Goal: Ask a question

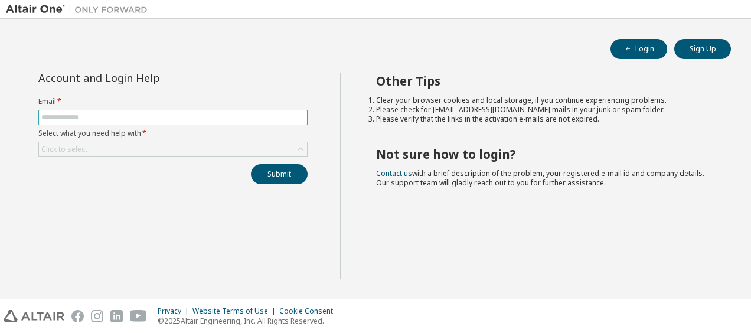
drag, startPoint x: 0, startPoint y: 0, endPoint x: 77, endPoint y: 117, distance: 139.9
click at [77, 117] on input "text" at bounding box center [172, 117] width 263 height 9
type input "**********"
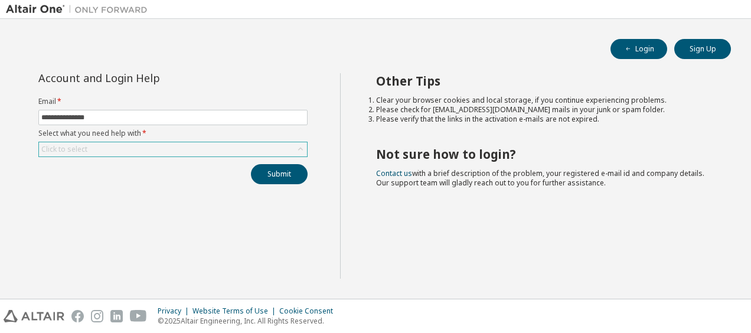
click at [110, 154] on div "Click to select" at bounding box center [173, 149] width 268 height 14
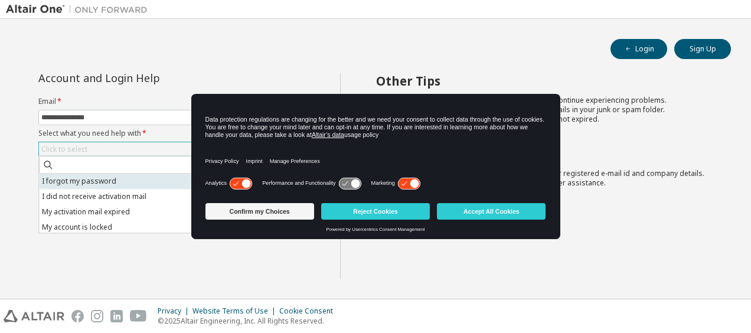
click at [90, 180] on li "I forgot my password" at bounding box center [172, 181] width 266 height 15
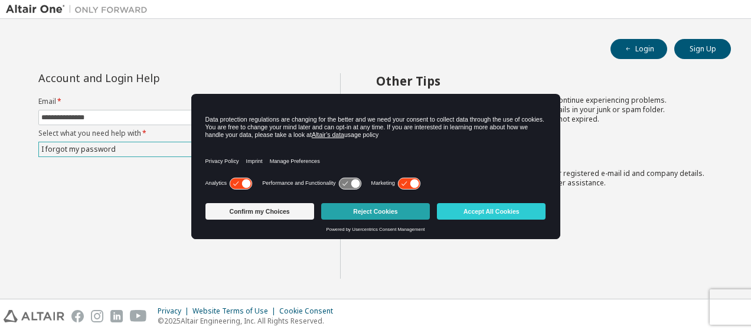
click at [381, 211] on button "Reject Cookies" at bounding box center [375, 211] width 109 height 17
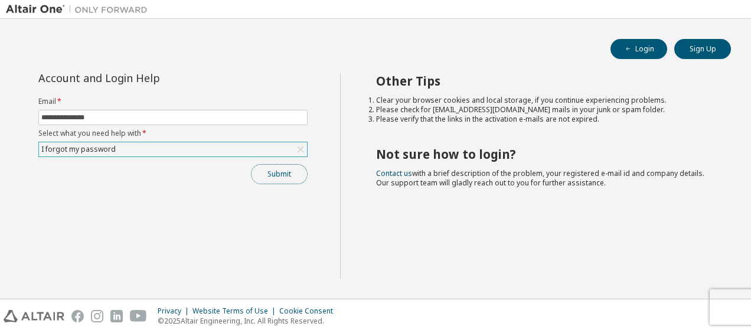
click at [281, 168] on button "Submit" at bounding box center [279, 174] width 57 height 20
